Goal: Transaction & Acquisition: Purchase product/service

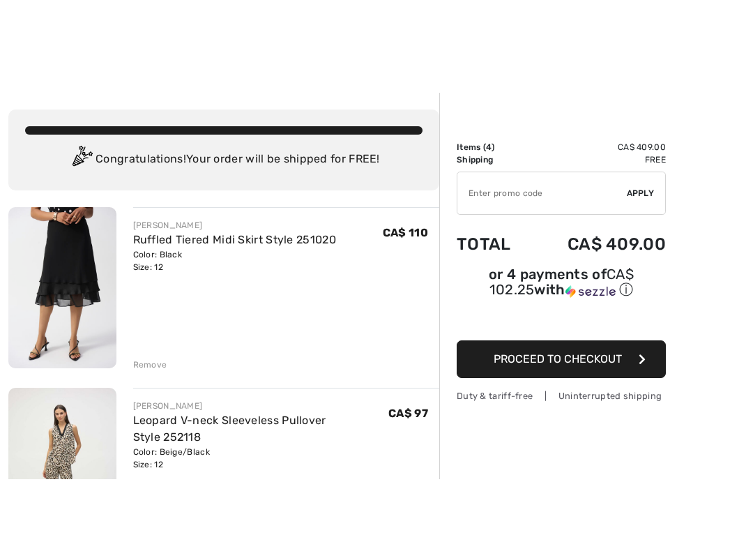
scroll to position [32, 0]
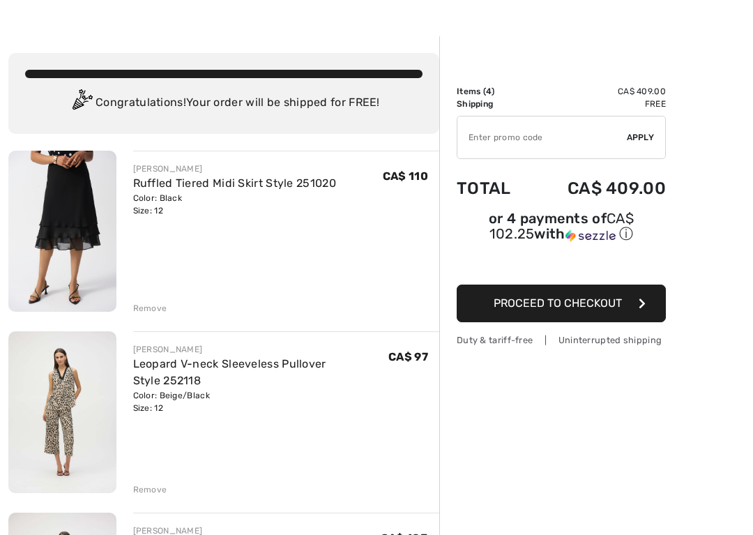
click at [71, 211] on img at bounding box center [62, 231] width 108 height 161
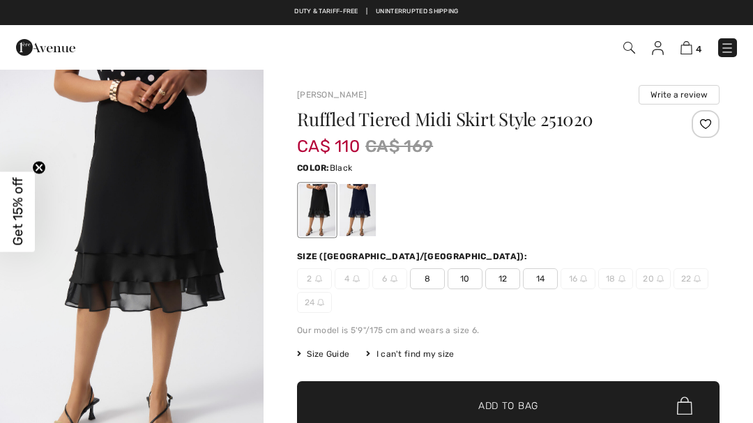
checkbox input "true"
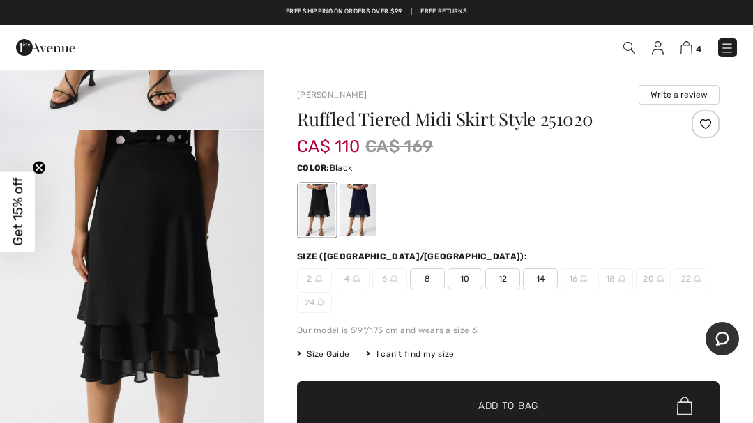
click at [135, 233] on img "2 / 5" at bounding box center [131, 327] width 263 height 395
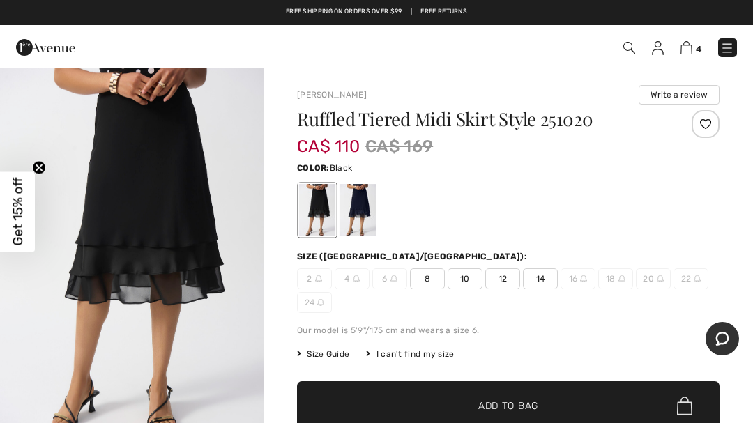
scroll to position [7, 0]
